Goal: Task Accomplishment & Management: Manage account settings

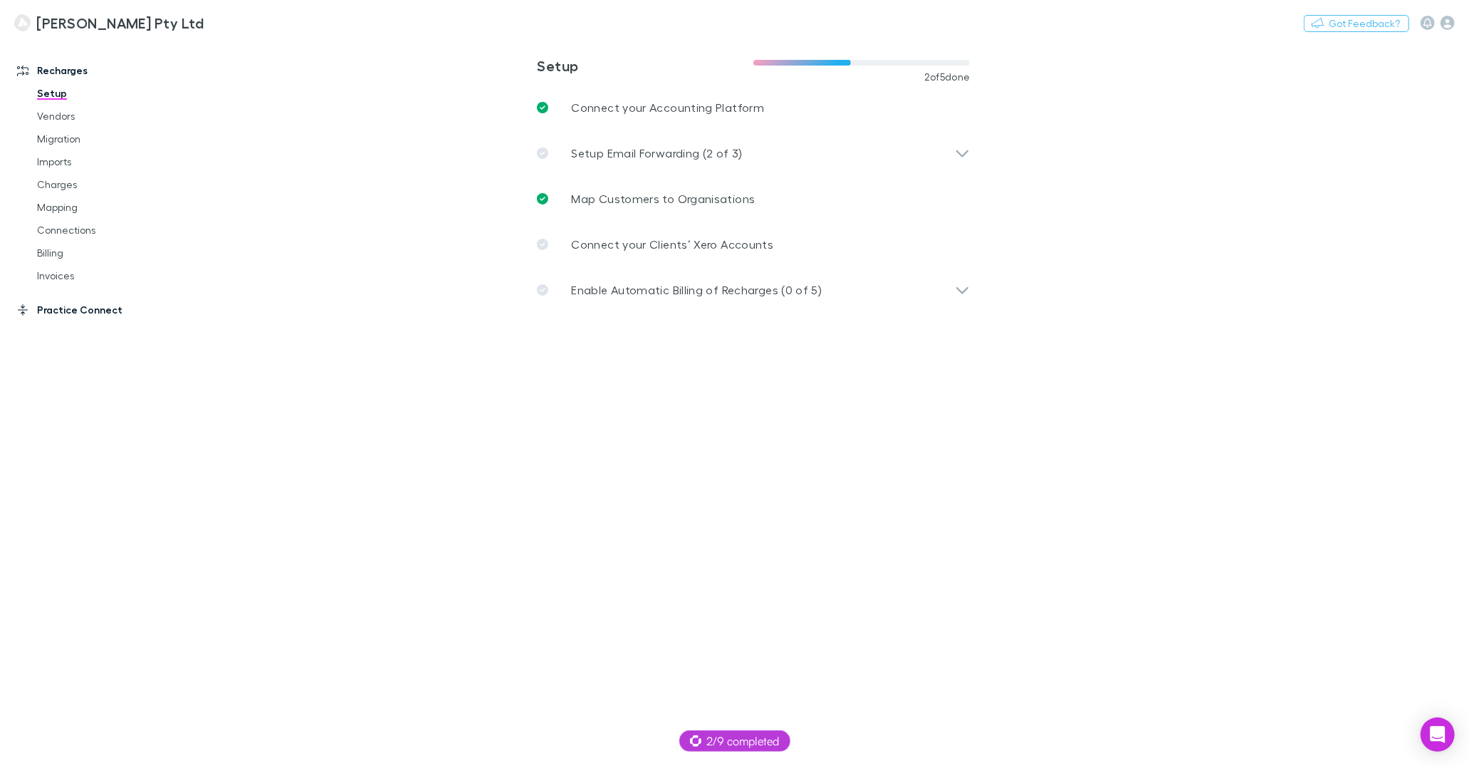
click at [96, 316] on link "Practice Connect" at bounding box center [93, 309] width 181 height 23
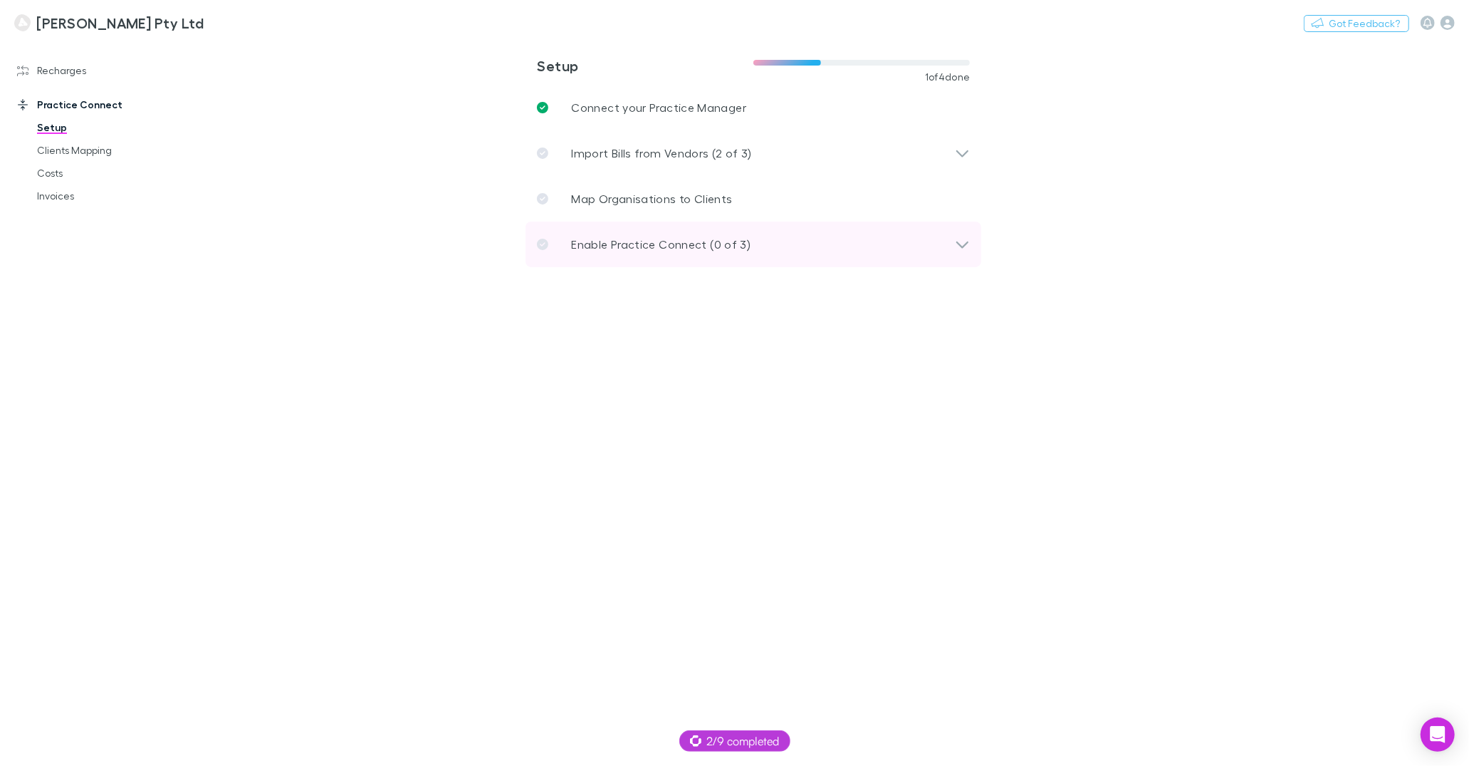
click at [791, 248] on div "Enable Practice Connect (0 of 3)" at bounding box center [746, 244] width 418 height 17
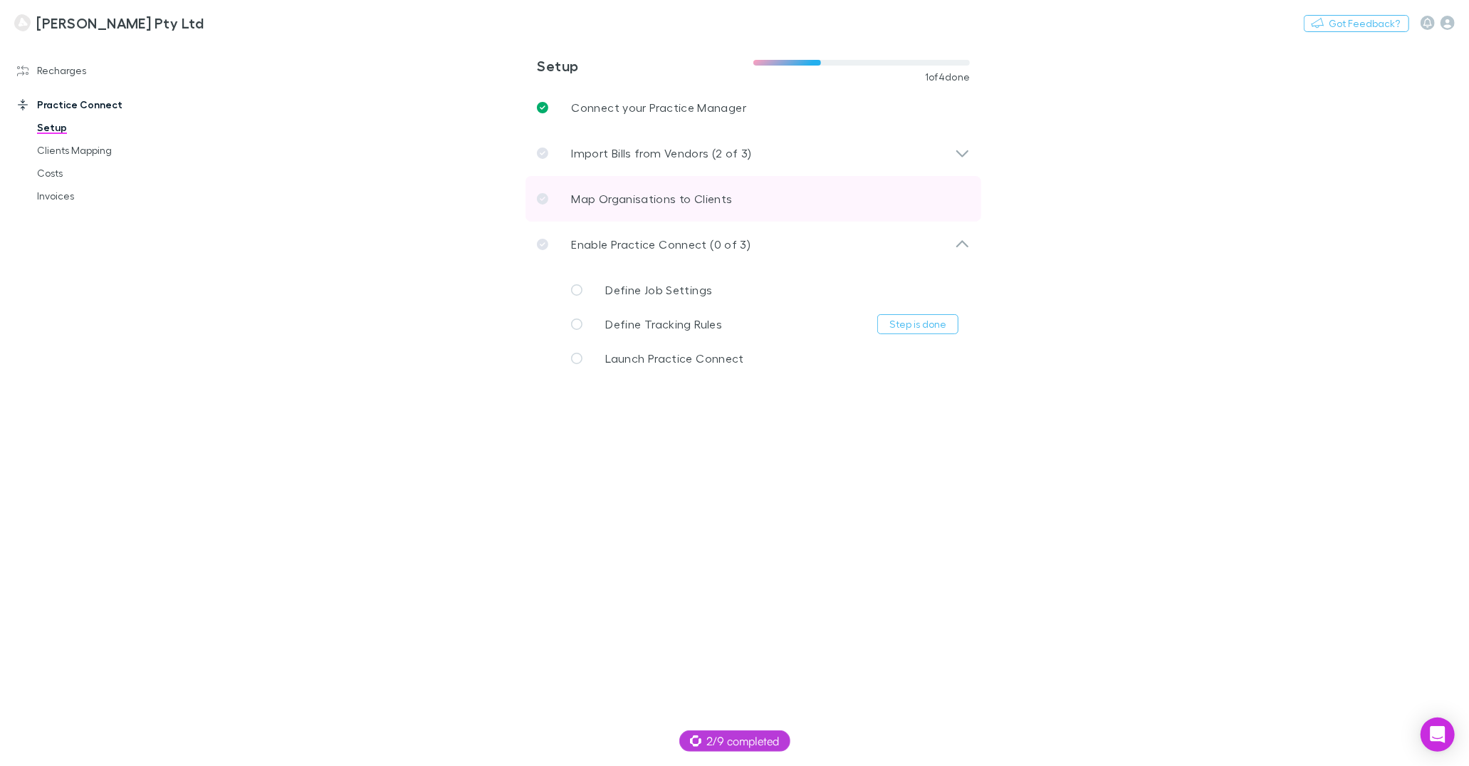
click at [682, 193] on p "Map Organisations to Clients" at bounding box center [651, 198] width 161 height 17
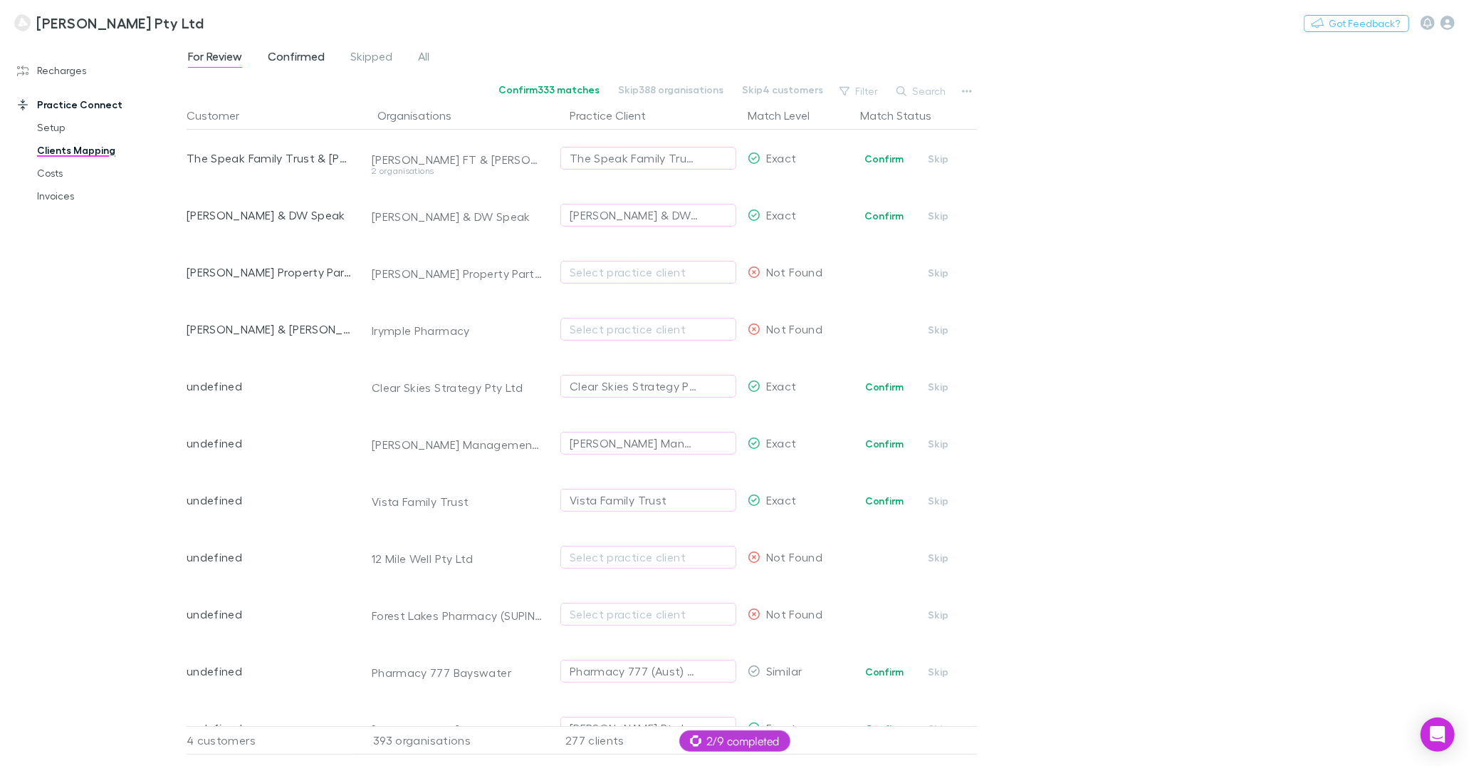
click at [273, 56] on span "Confirmed" at bounding box center [296, 58] width 57 height 19
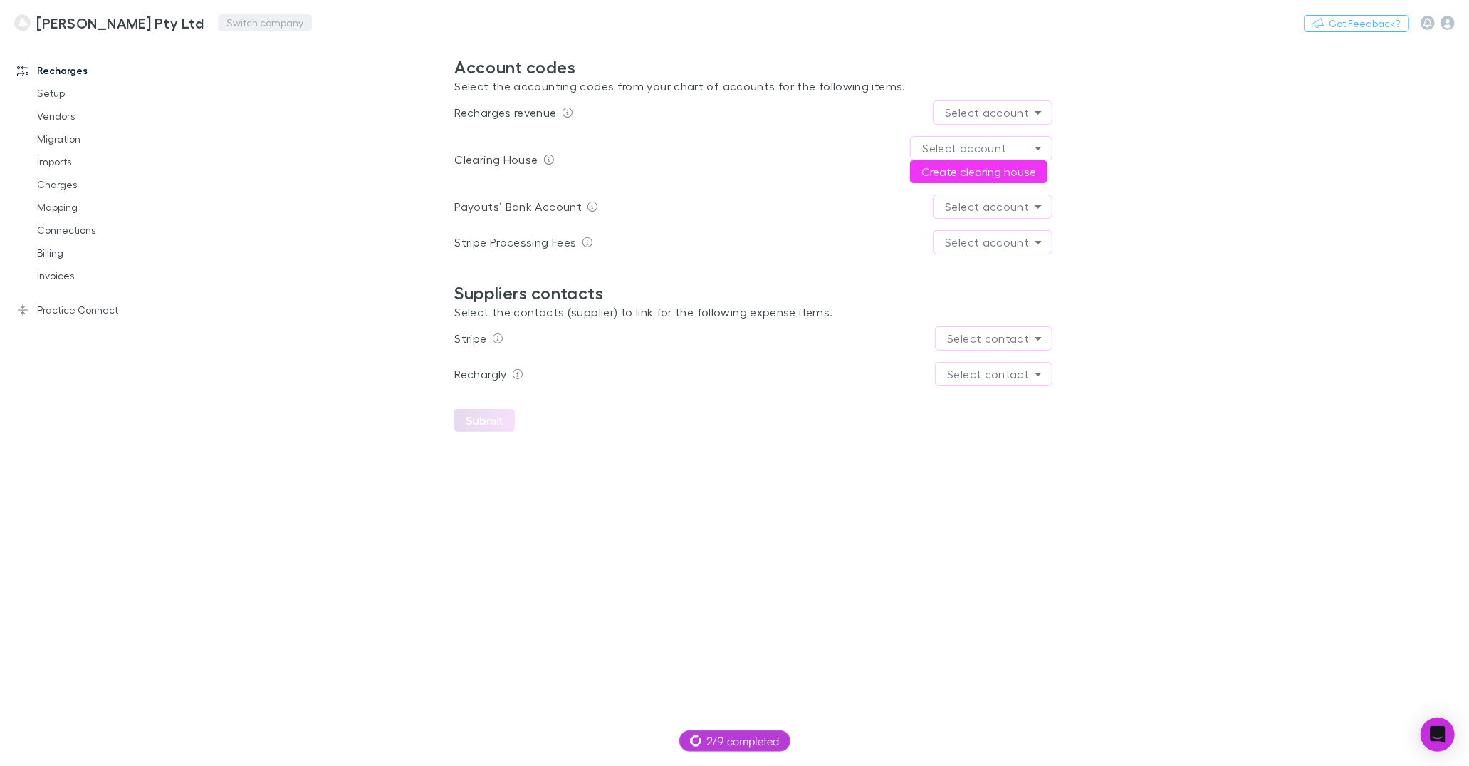
click at [257, 15] on button "Switch company" at bounding box center [265, 22] width 94 height 17
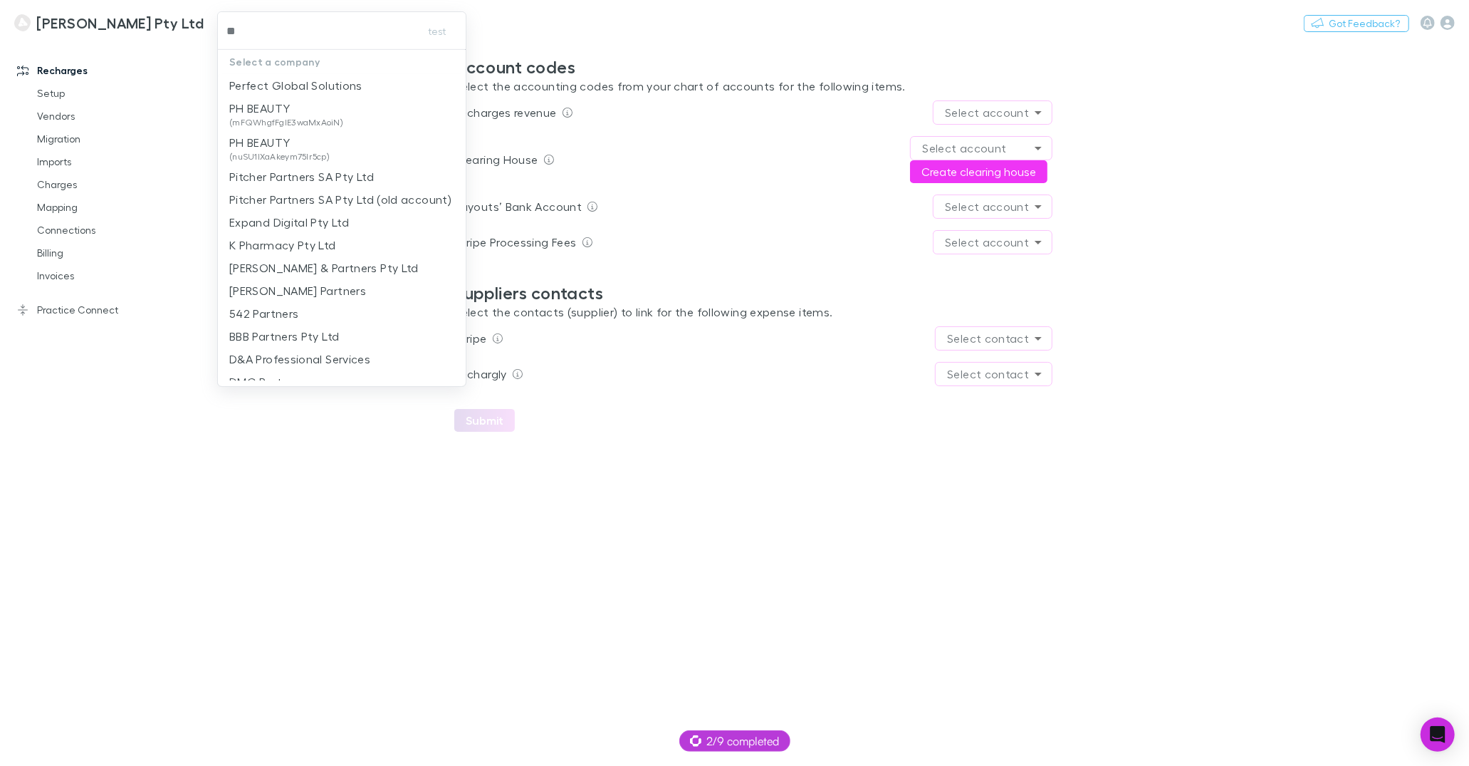
type input "***"
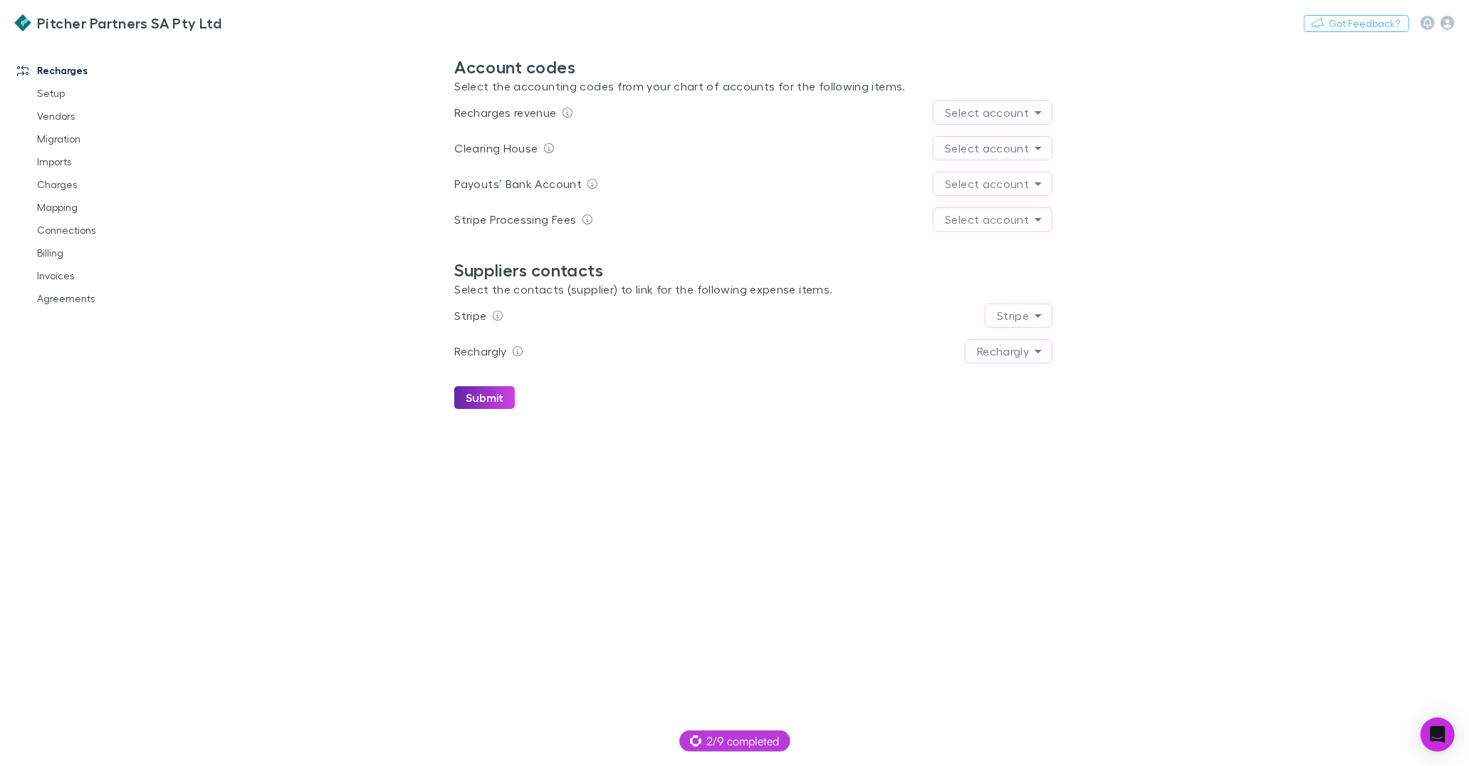
drag, startPoint x: 67, startPoint y: 118, endPoint x: 136, endPoint y: 66, distance: 86.0
click at [67, 118] on link "Vendors" at bounding box center [103, 116] width 161 height 23
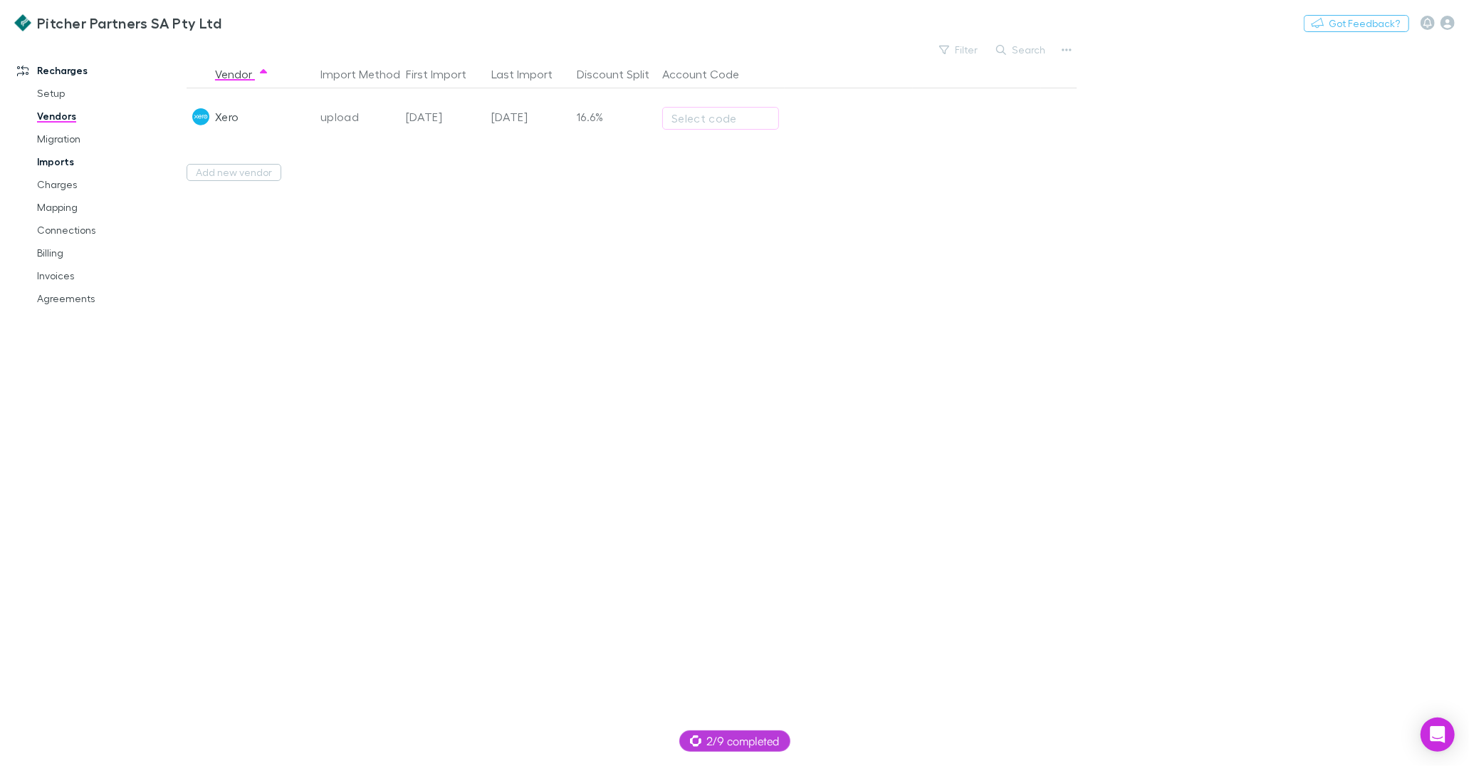
click at [61, 162] on link "Imports" at bounding box center [103, 161] width 161 height 23
click at [269, 53] on span "All" at bounding box center [273, 58] width 11 height 19
